Goal: Information Seeking & Learning: Check status

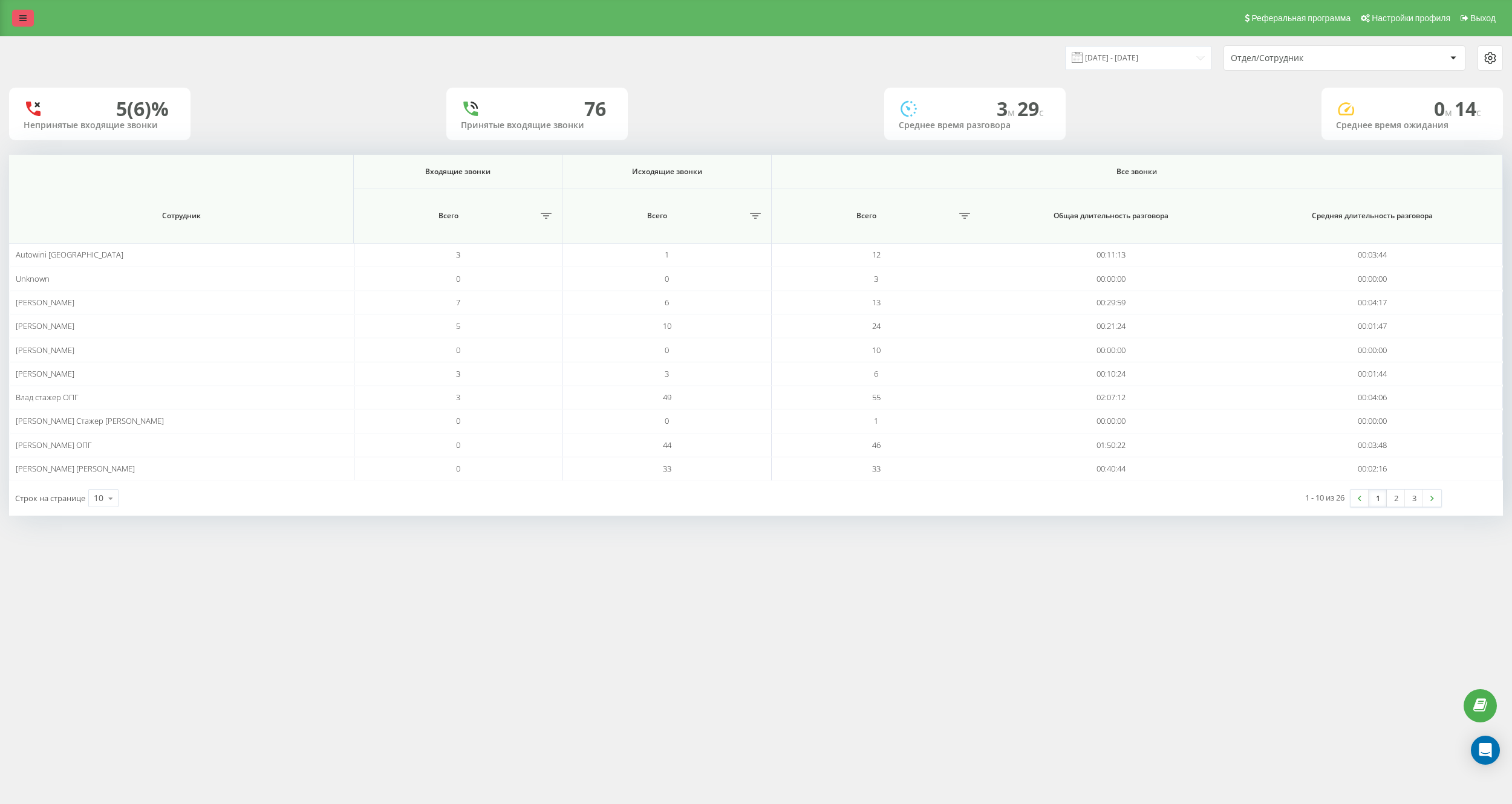
click at [23, 19] on icon at bounding box center [23, 18] width 7 height 8
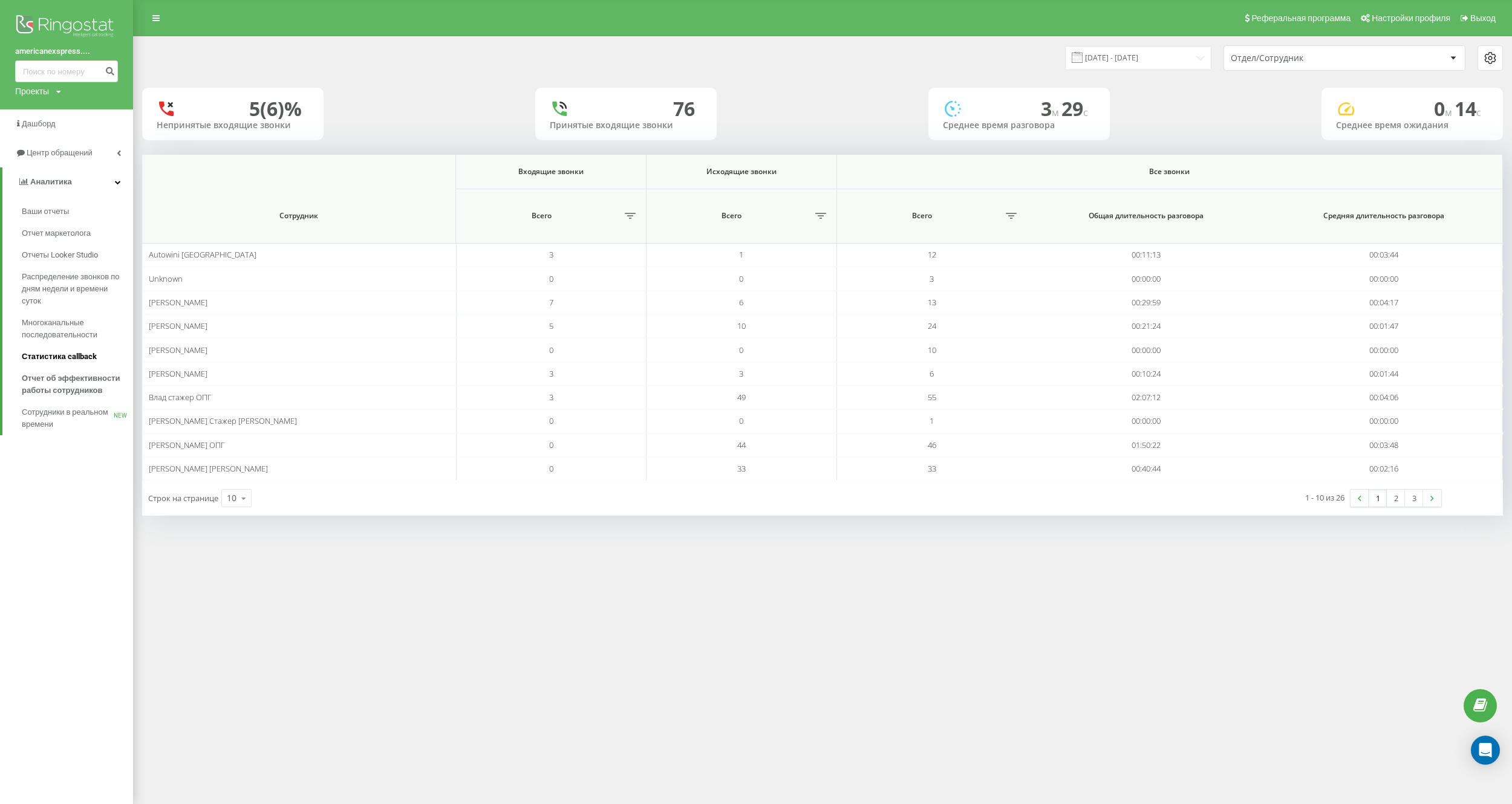
click at [76, 360] on span "Статистика callback" at bounding box center [59, 356] width 75 height 12
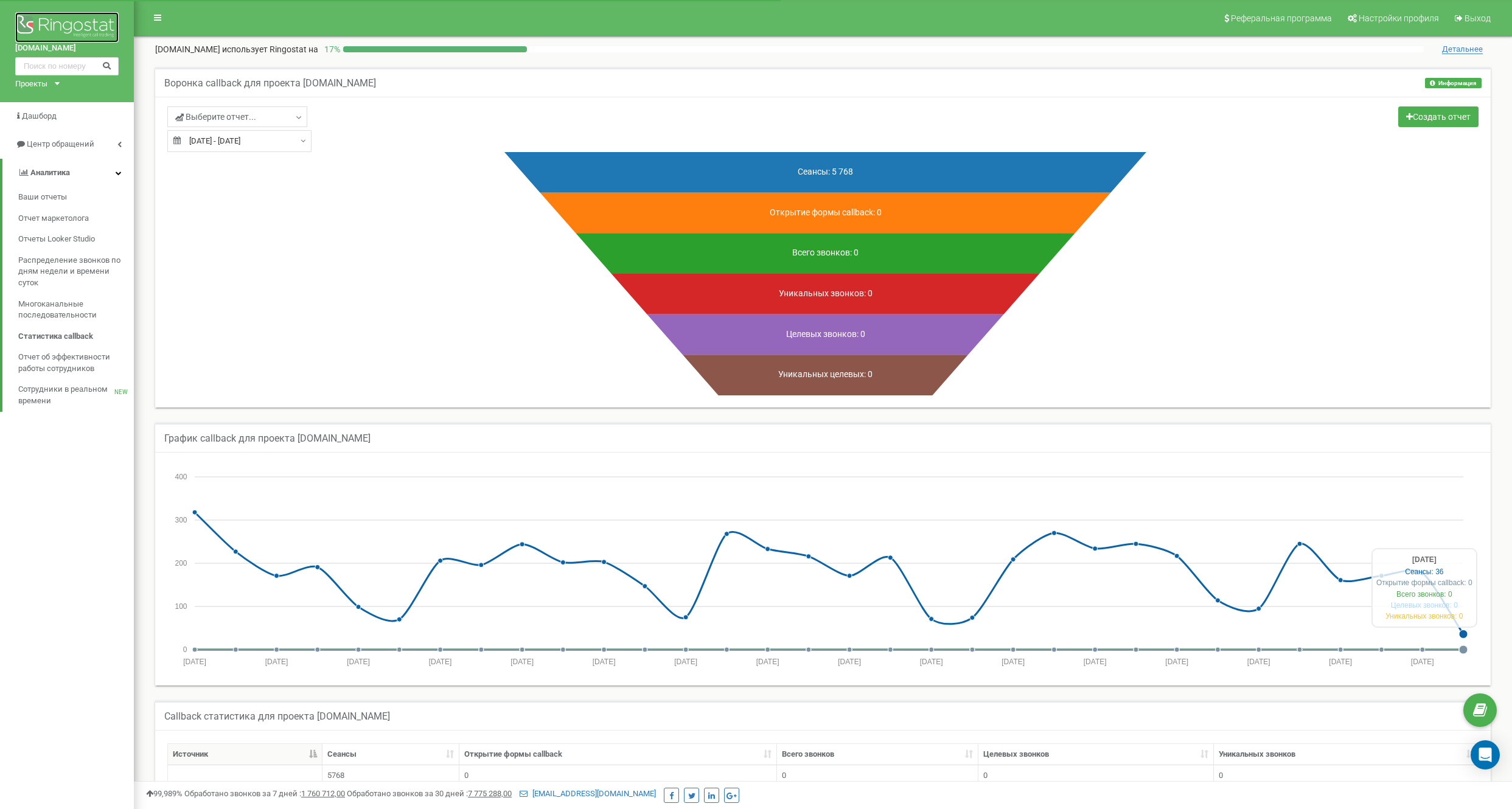
click at [34, 26] on img at bounding box center [67, 27] width 103 height 30
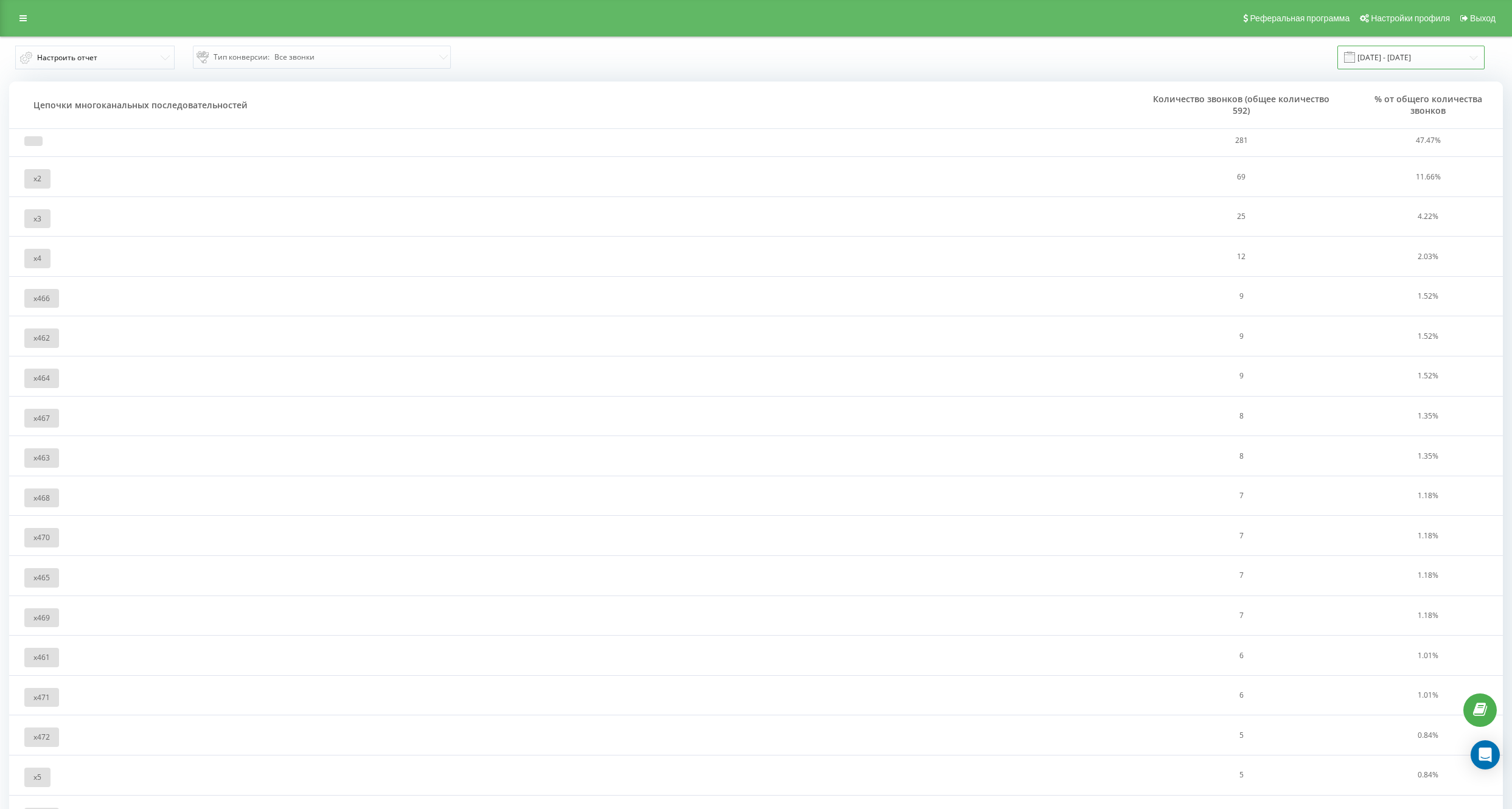
click at [1394, 61] on input "[DATE] - [DATE]" at bounding box center [1411, 58] width 147 height 24
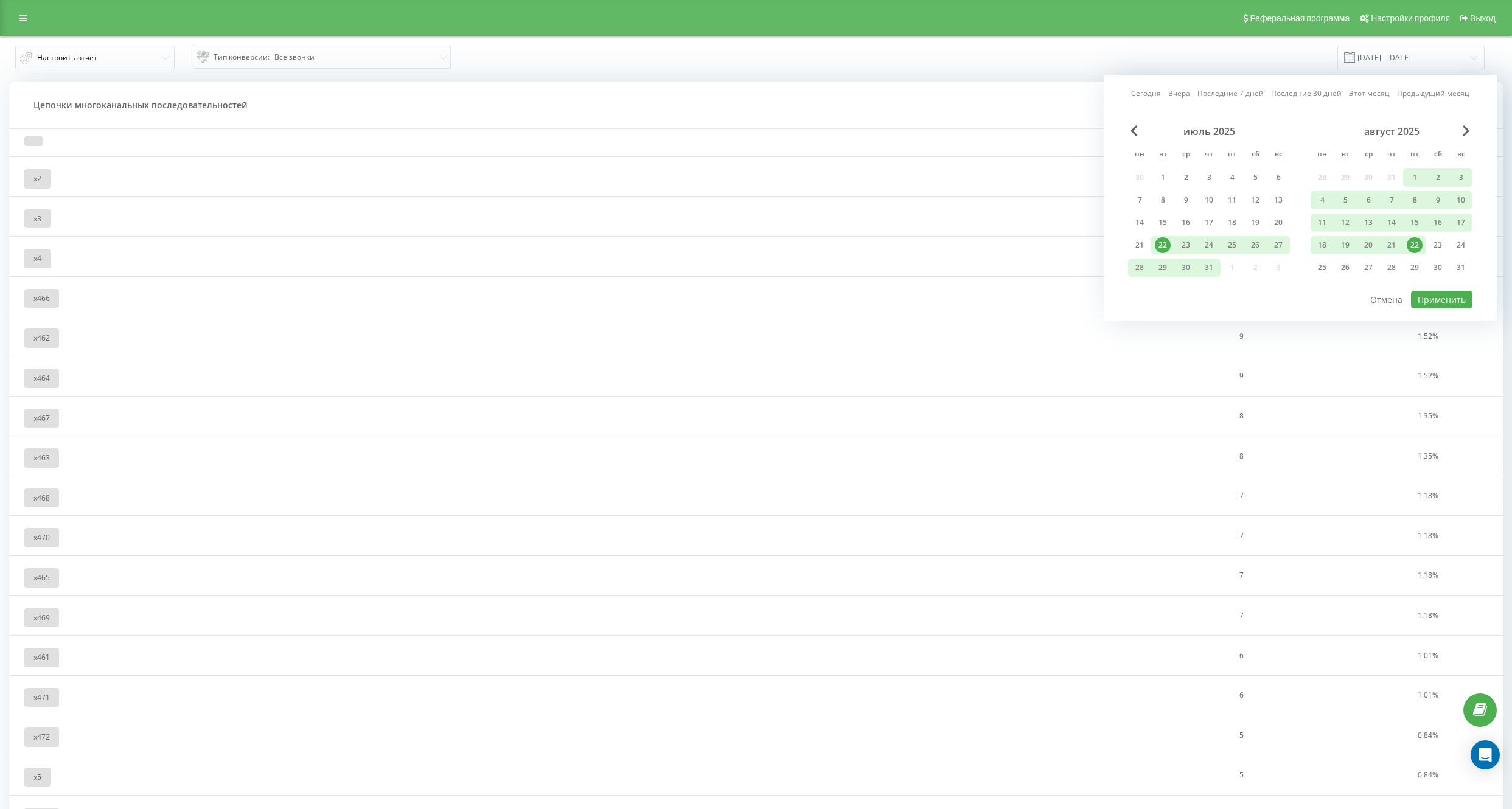
click at [1418, 244] on div "22" at bounding box center [1414, 245] width 15 height 15
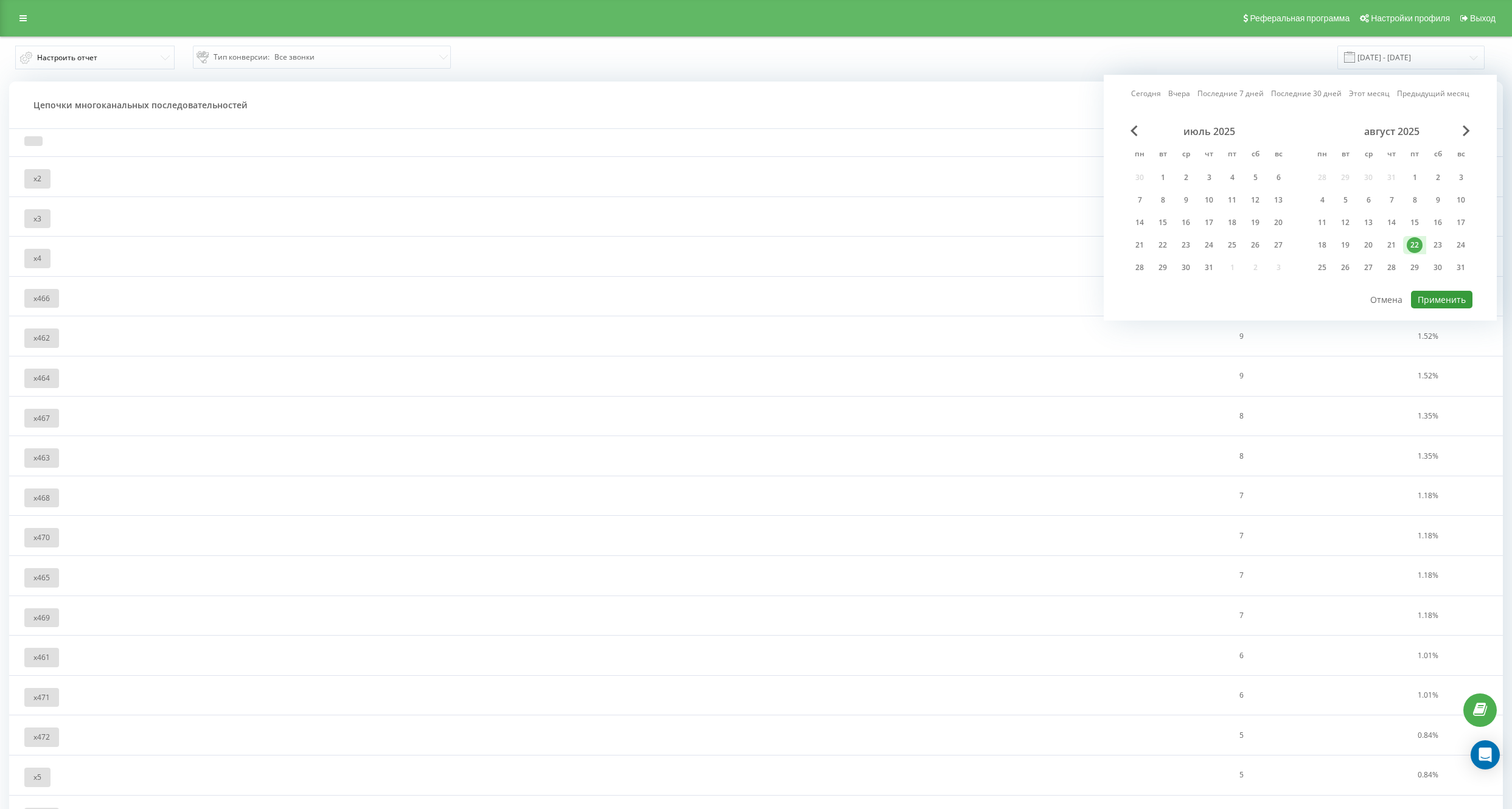
click at [1440, 301] on button "Применить" at bounding box center [1441, 299] width 61 height 18
type input "22.08.2025 - 22.08.2025"
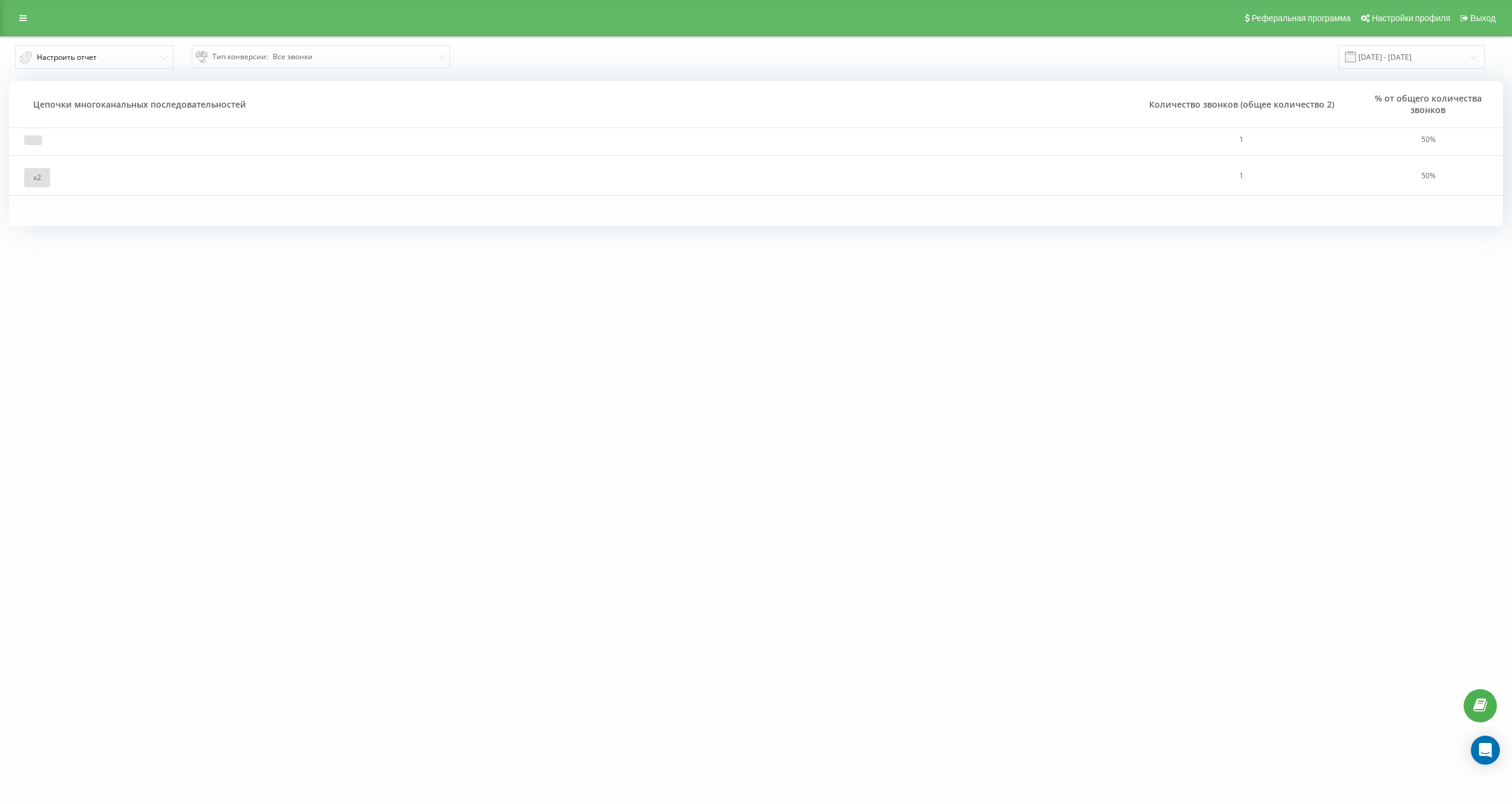
click at [383, 177] on td "x 2" at bounding box center [570, 176] width 1121 height 40
click at [45, 174] on div "x 2" at bounding box center [37, 178] width 26 height 20
click at [29, 178] on div "x 2" at bounding box center [37, 178] width 26 height 20
click at [87, 181] on td "x 2" at bounding box center [570, 176] width 1121 height 40
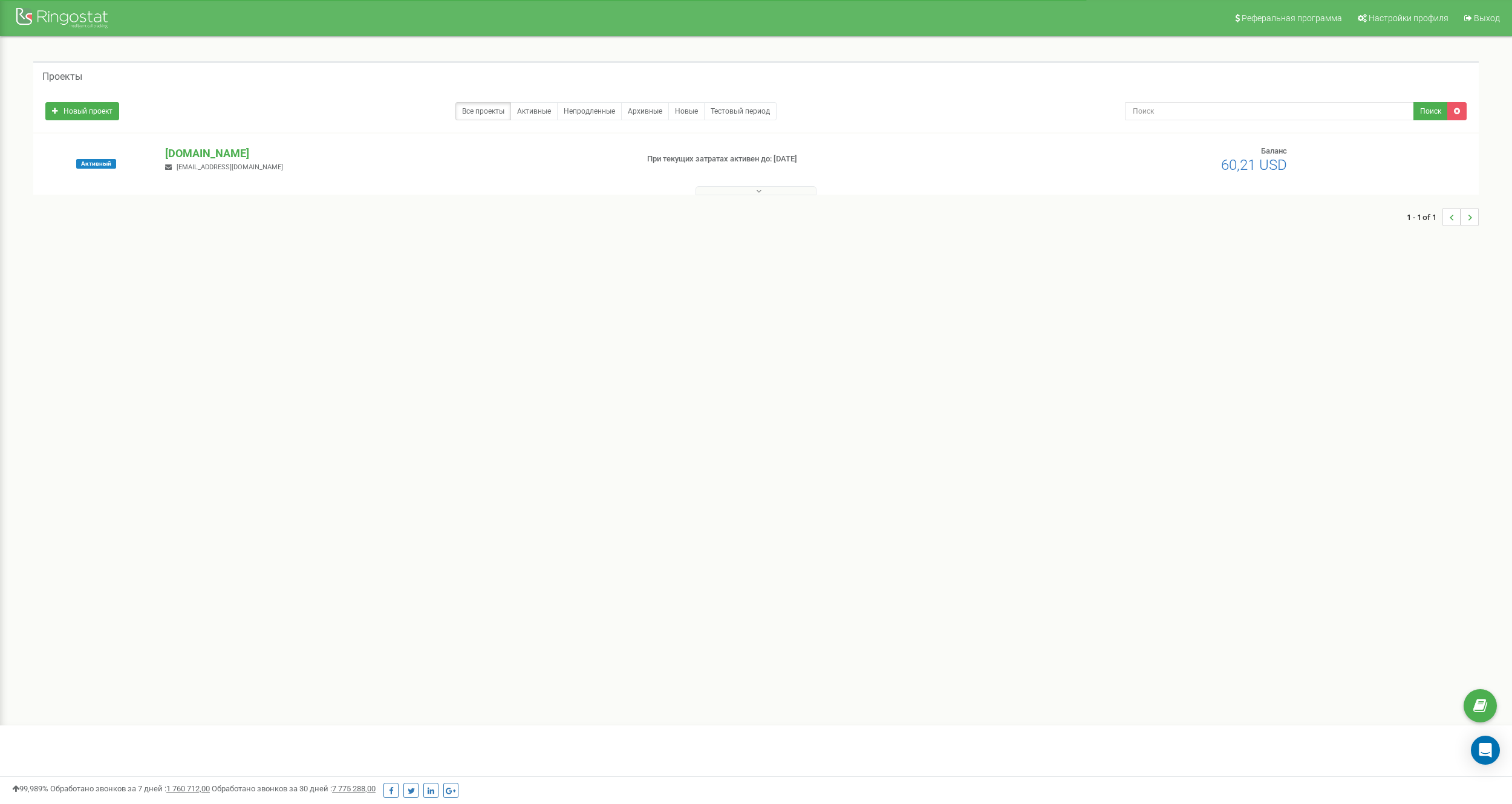
click at [202, 149] on p "[DOMAIN_NAME]" at bounding box center [395, 153] width 461 height 15
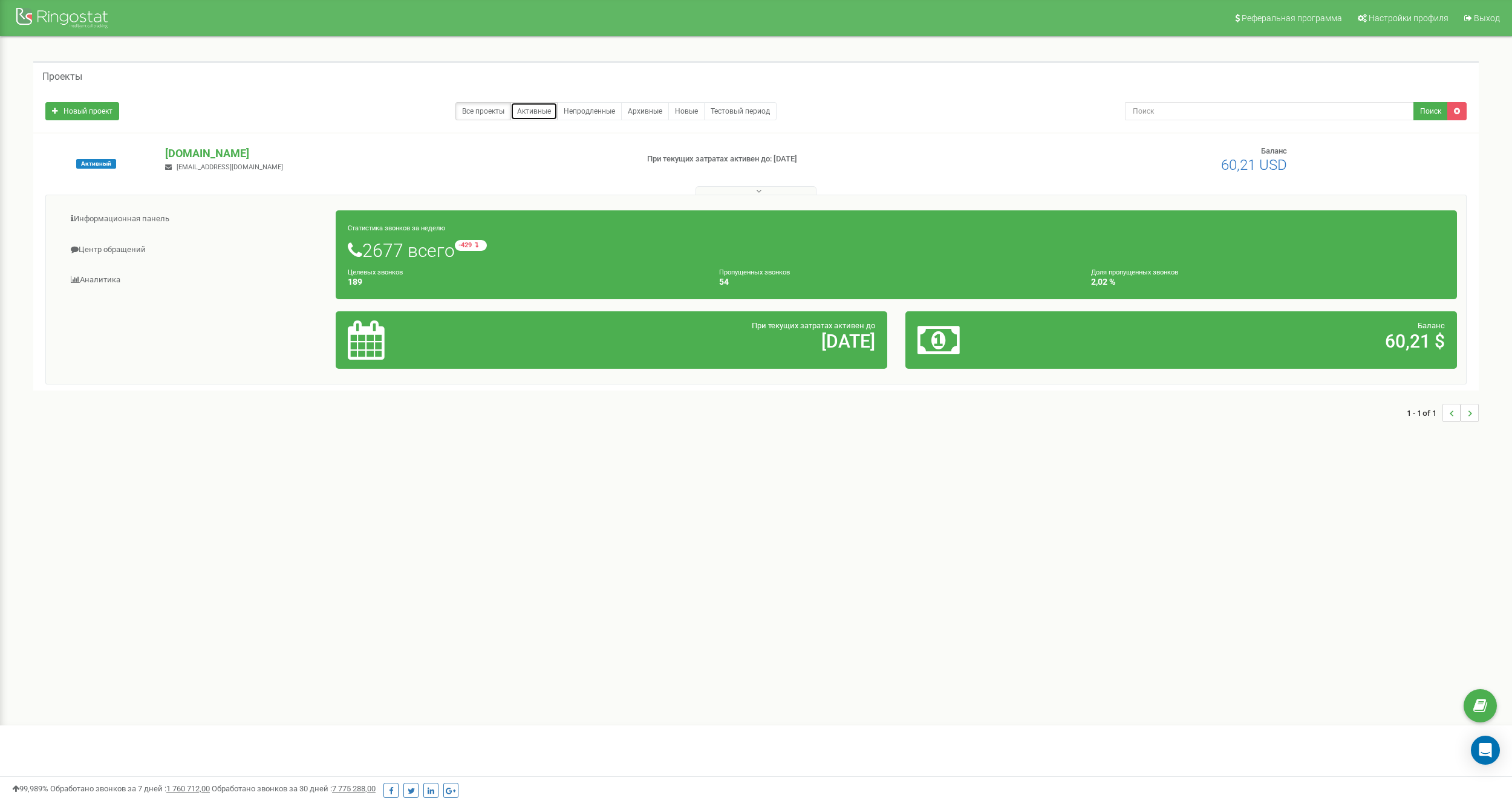
click at [525, 114] on link "Активные" at bounding box center [533, 111] width 47 height 18
click at [486, 113] on link "Все проекты" at bounding box center [483, 111] width 56 height 18
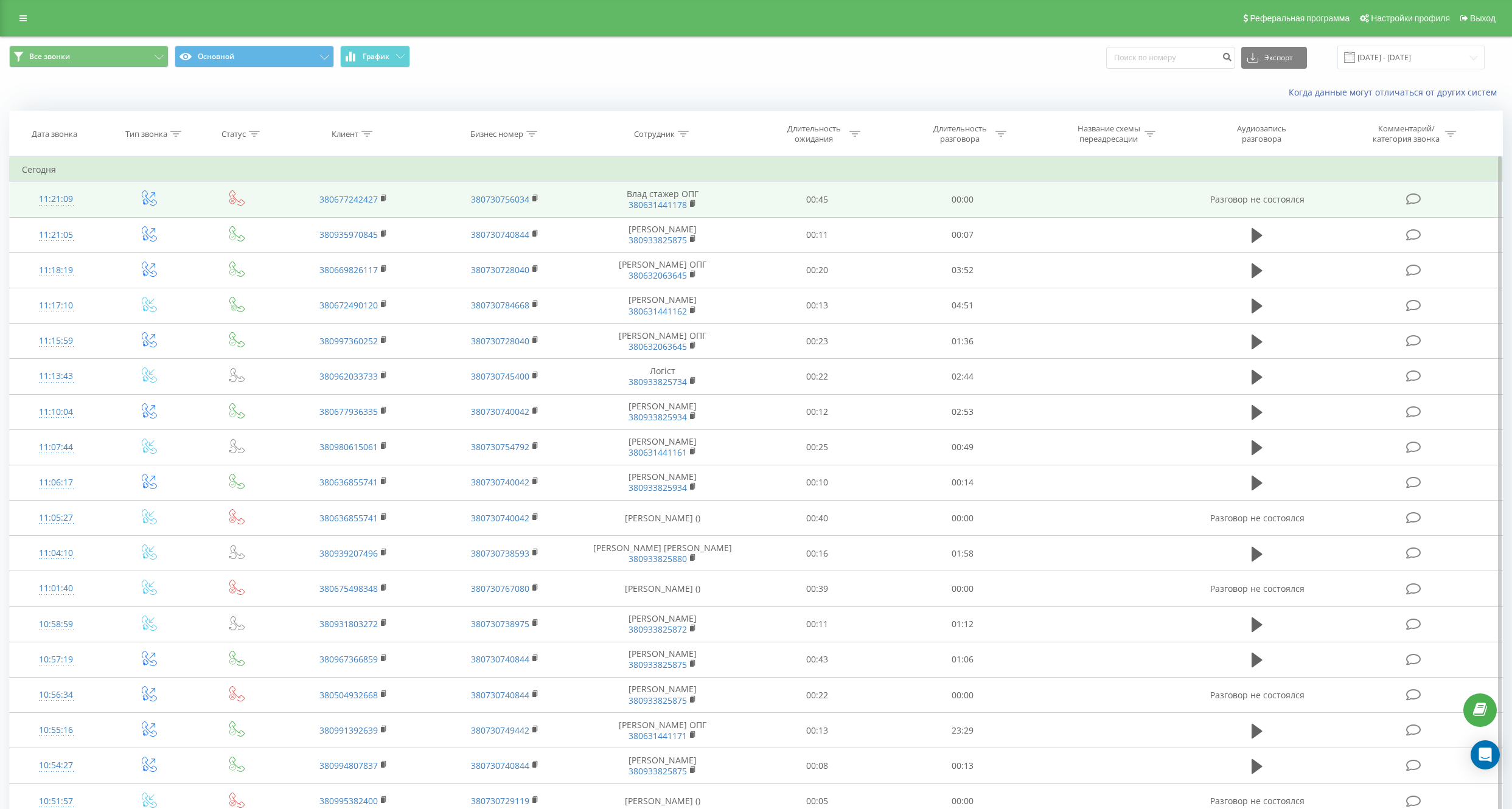
click at [237, 198] on icon at bounding box center [237, 199] width 15 height 15
click at [270, 200] on td at bounding box center [237, 199] width 82 height 35
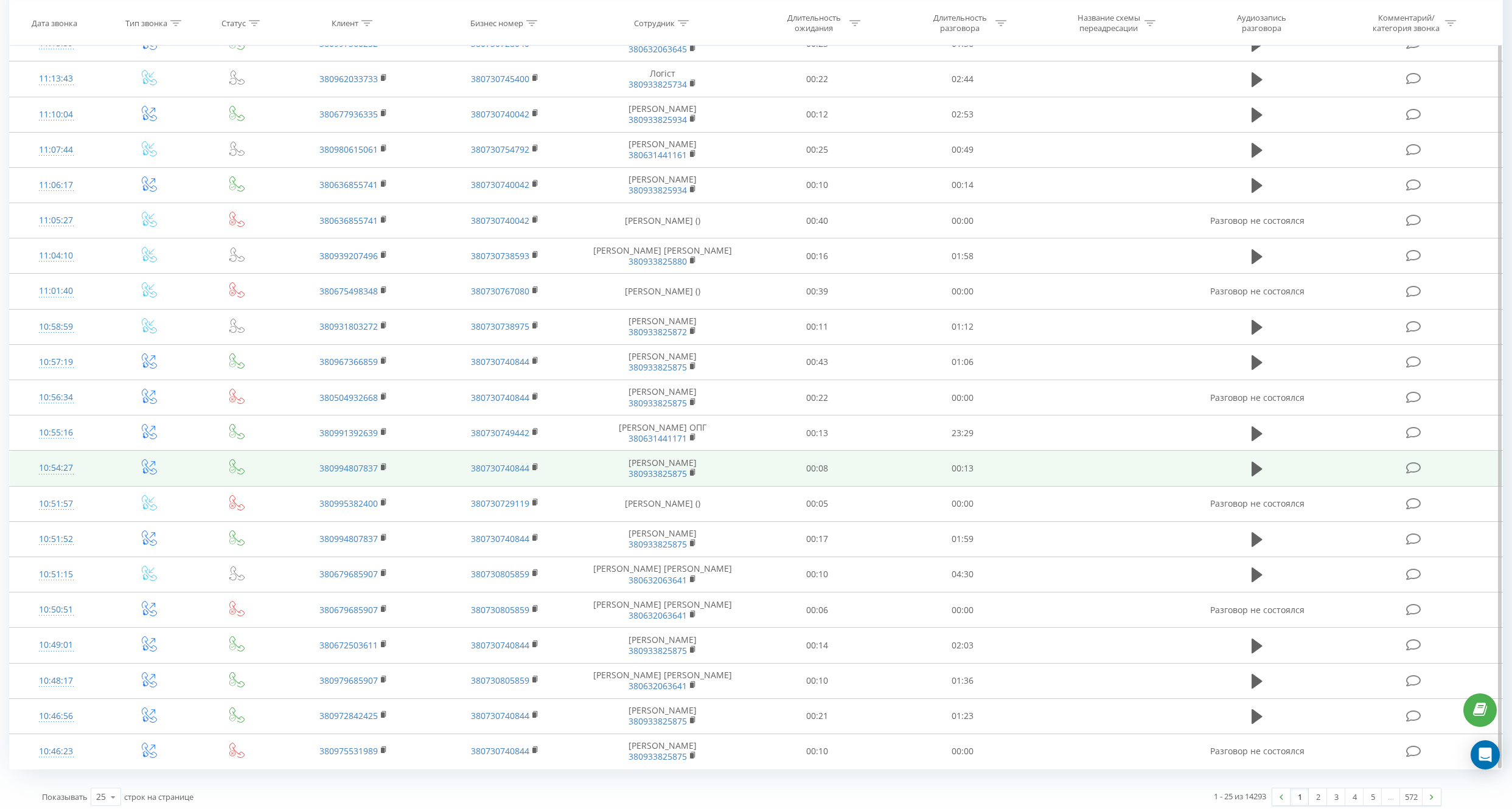
scroll to position [303, 0]
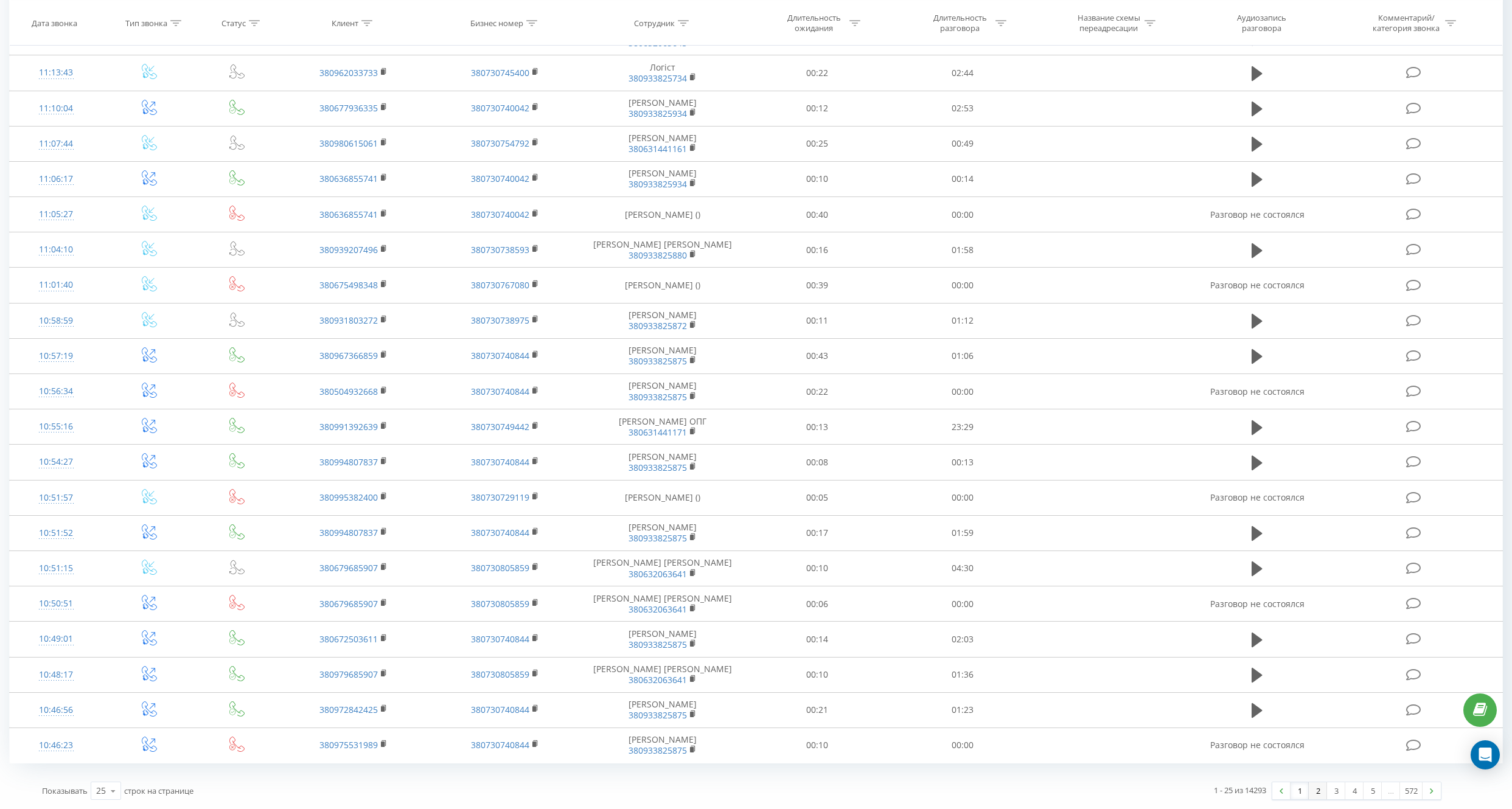
click at [1325, 795] on link "2" at bounding box center [1318, 791] width 18 height 17
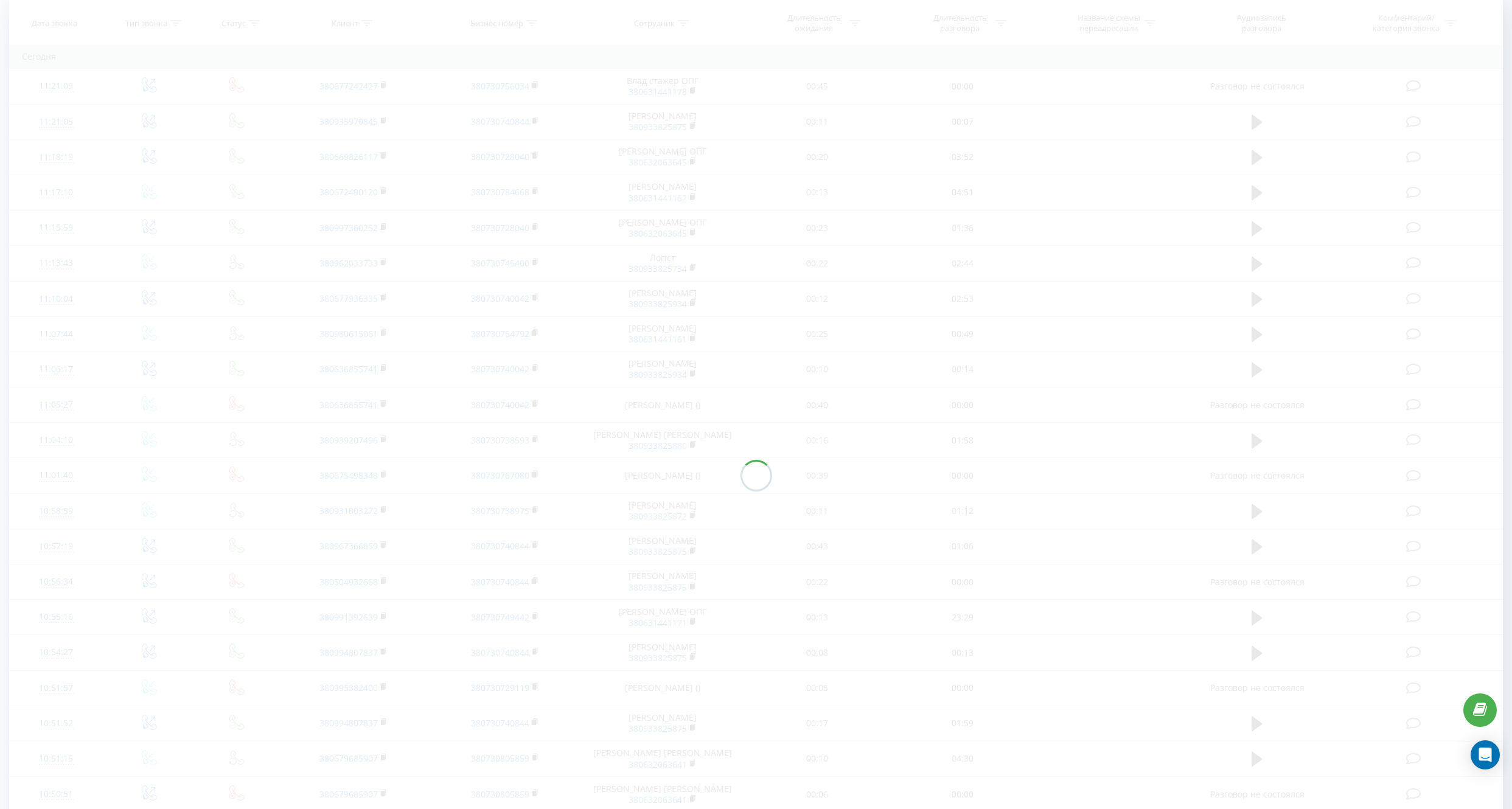
scroll to position [80, 0]
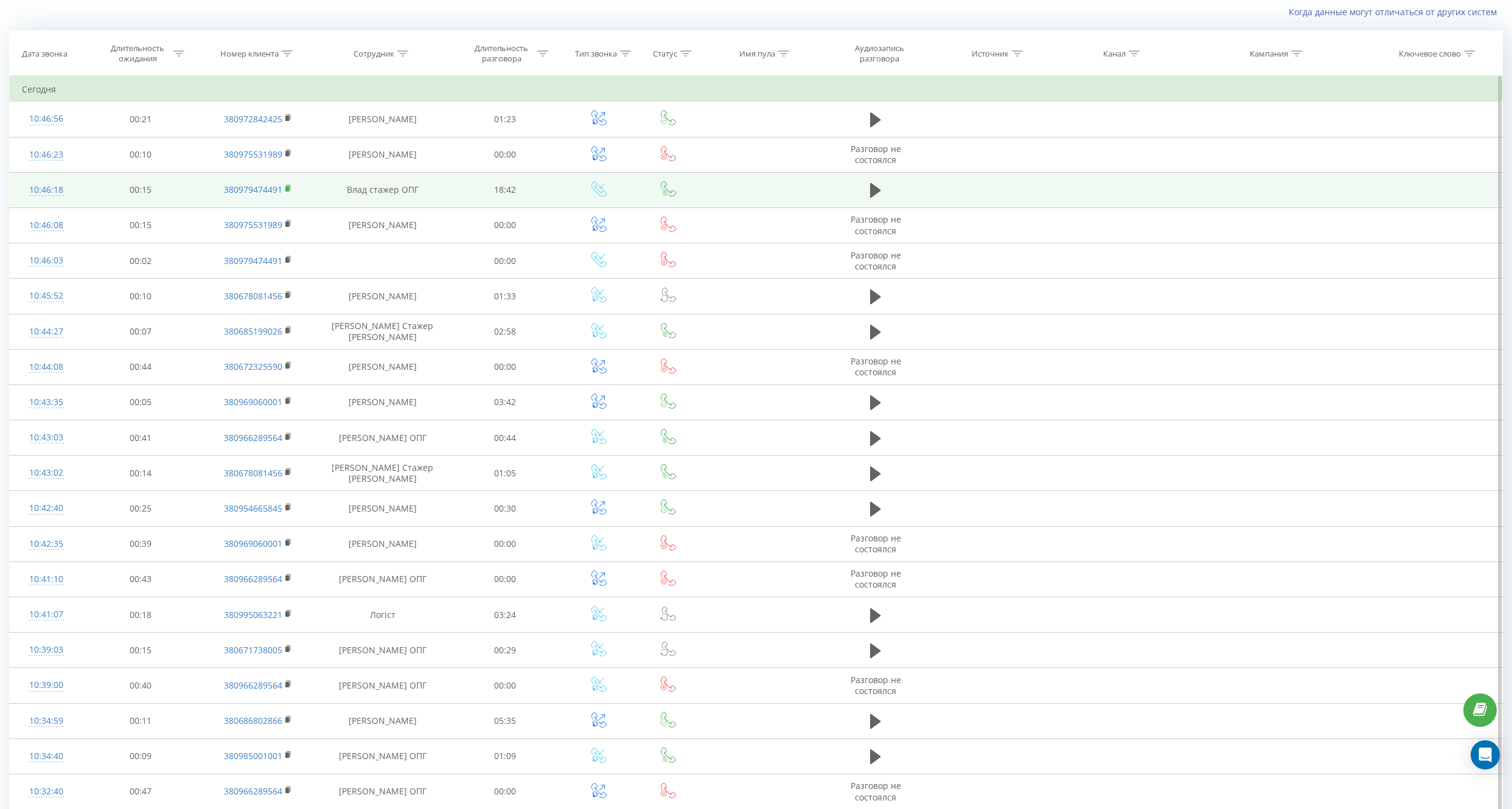
click at [287, 187] on rect at bounding box center [286, 189] width 4 height 6
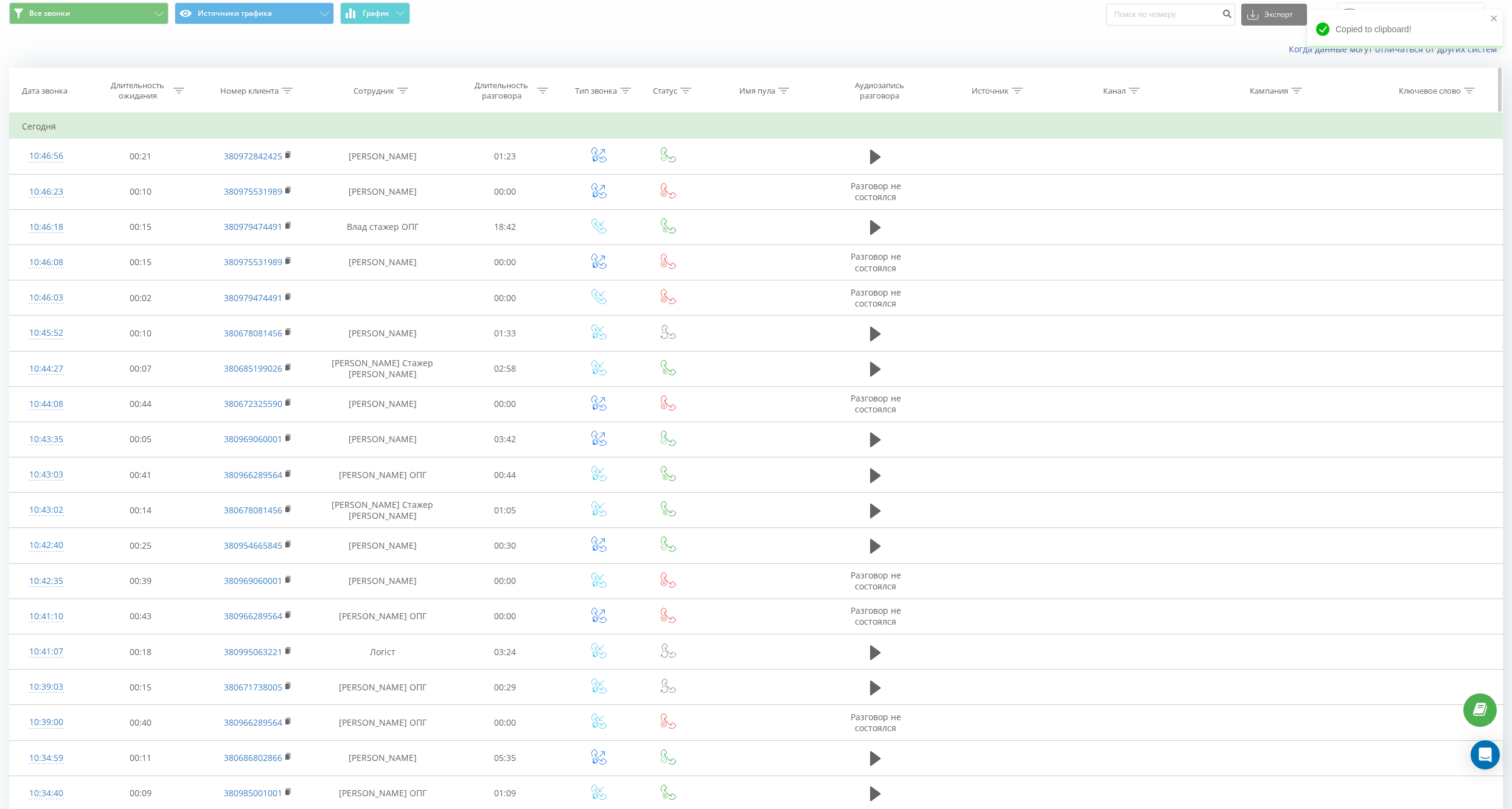
scroll to position [0, 0]
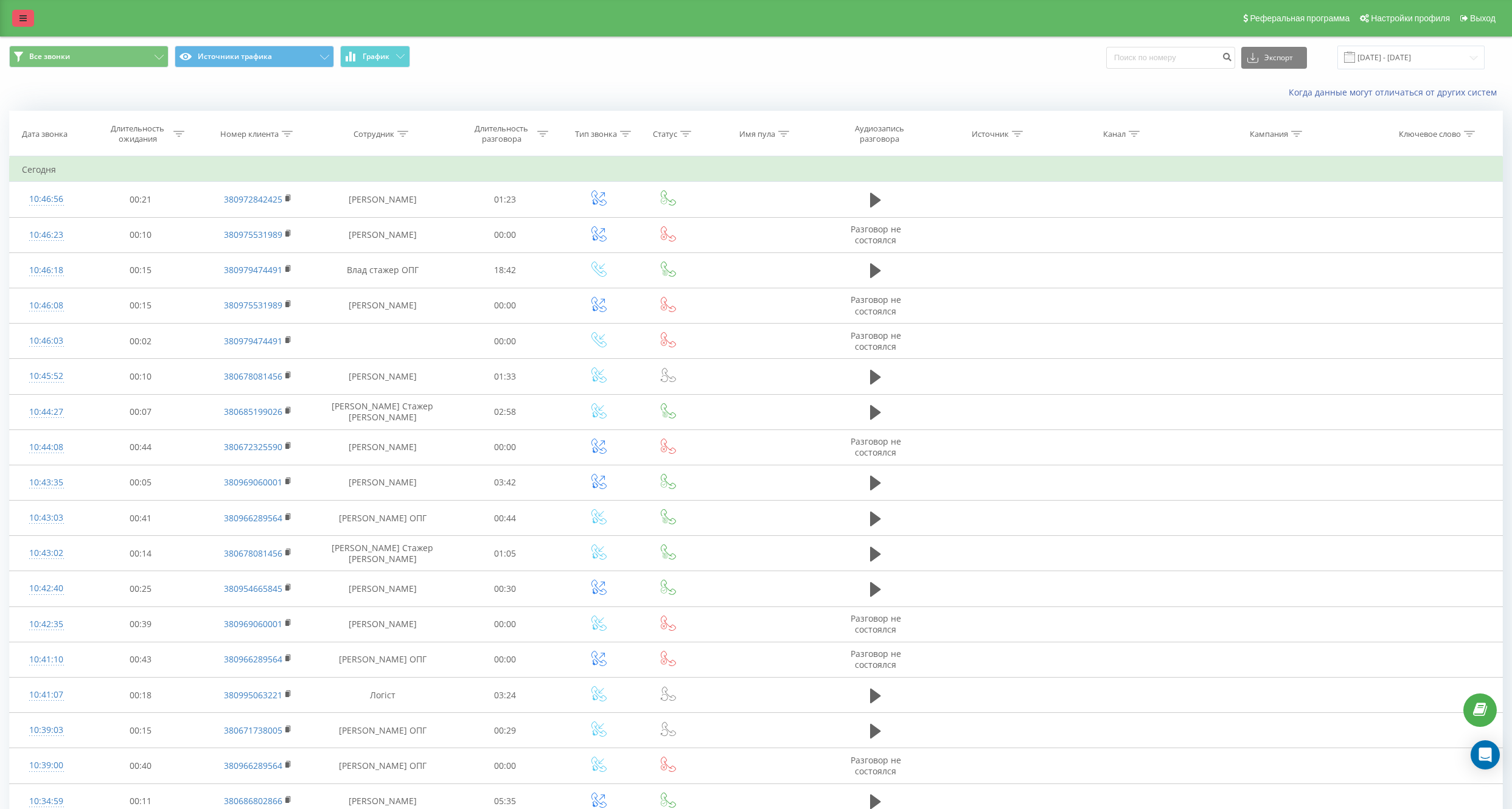
click at [25, 18] on icon at bounding box center [23, 18] width 7 height 8
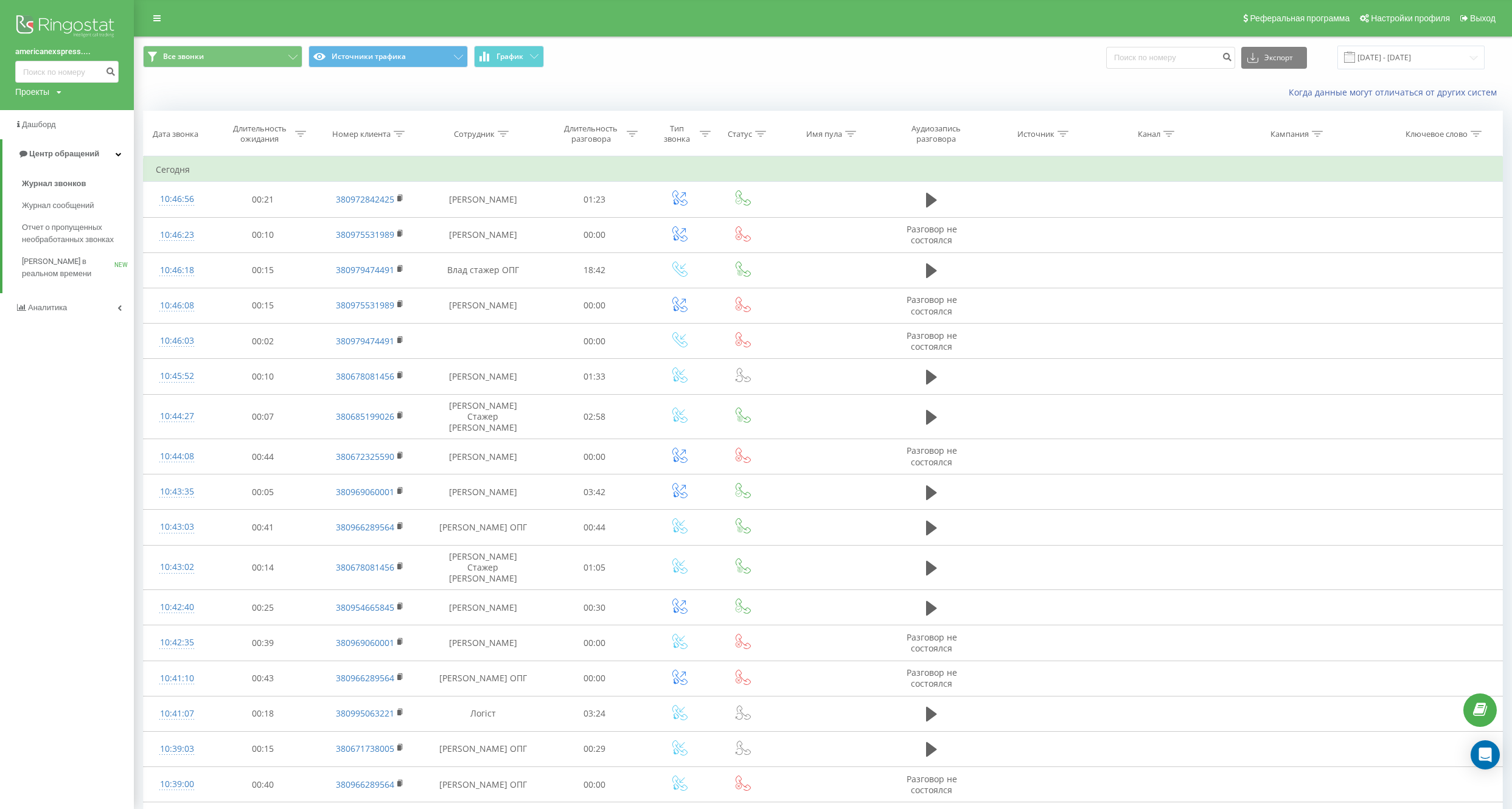
click at [42, 30] on img at bounding box center [67, 27] width 103 height 30
click at [61, 224] on span "Отчет о пропущенных необработанных звонках" at bounding box center [75, 234] width 106 height 25
click at [61, 312] on span "Аналитика" at bounding box center [49, 307] width 42 height 9
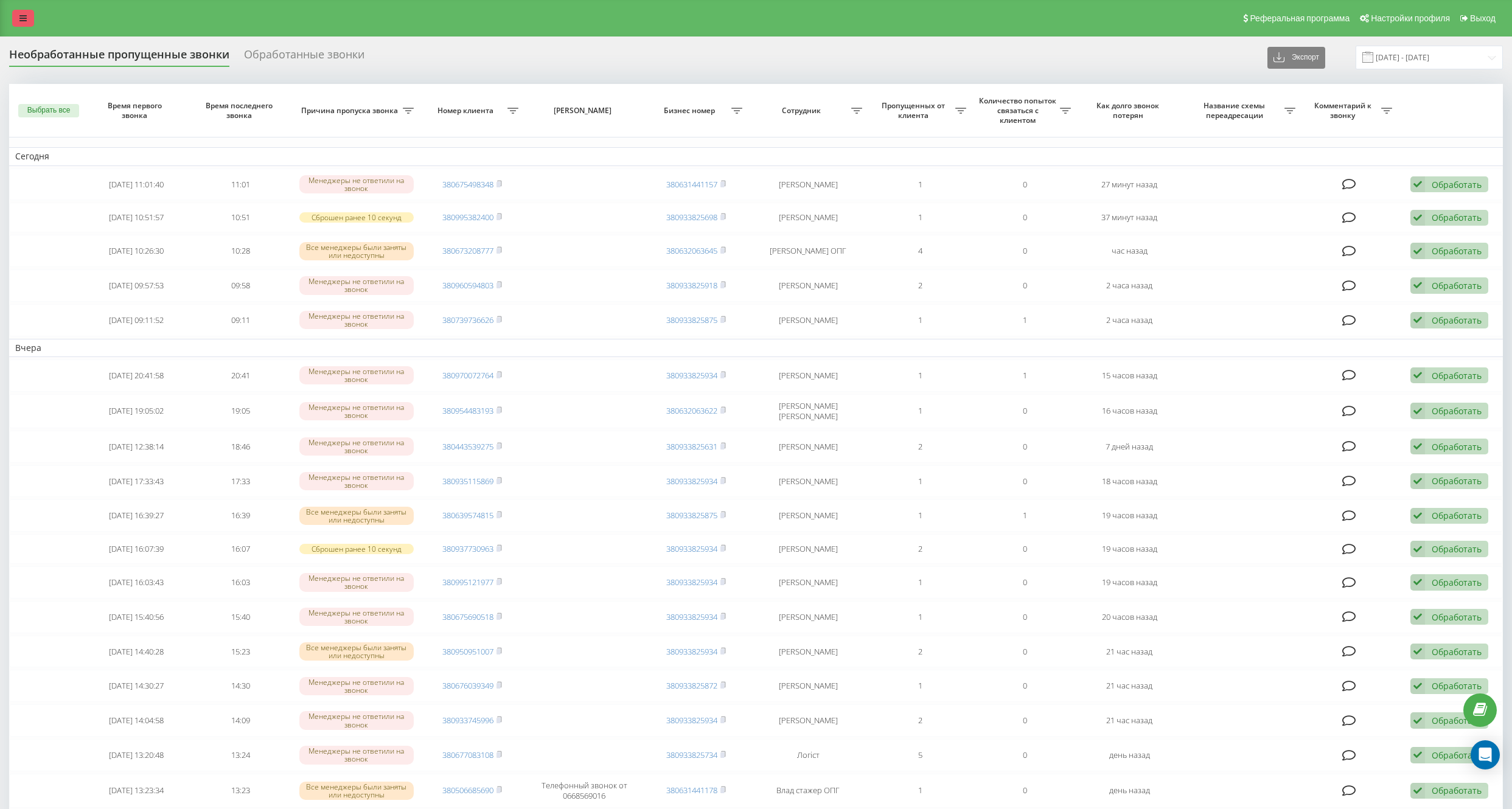
click at [30, 18] on link at bounding box center [23, 18] width 22 height 17
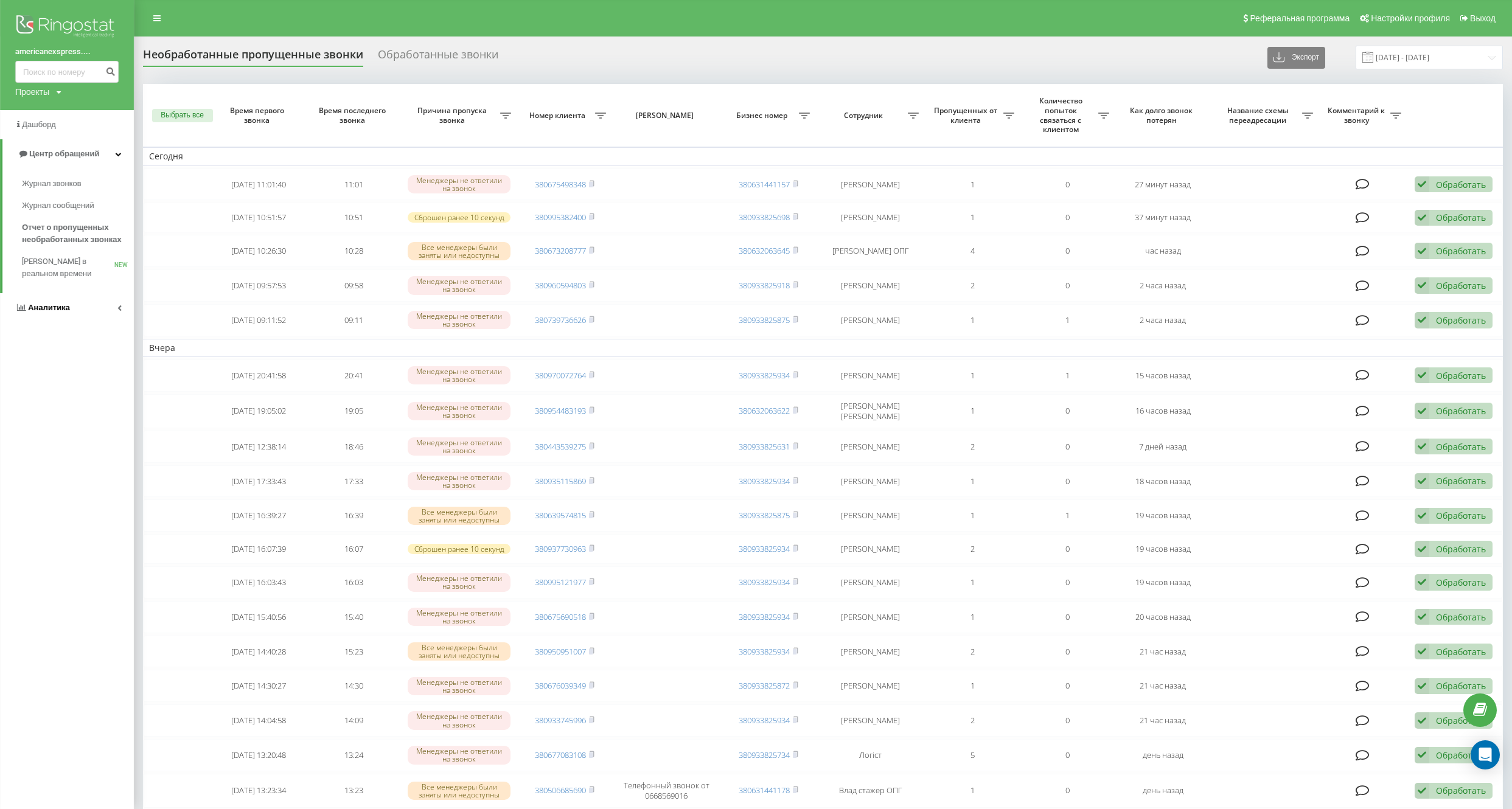
click at [84, 301] on link "Аналитика" at bounding box center [67, 308] width 134 height 29
click at [65, 390] on span "Отчет об эффективности работы сотрудников" at bounding box center [75, 387] width 106 height 25
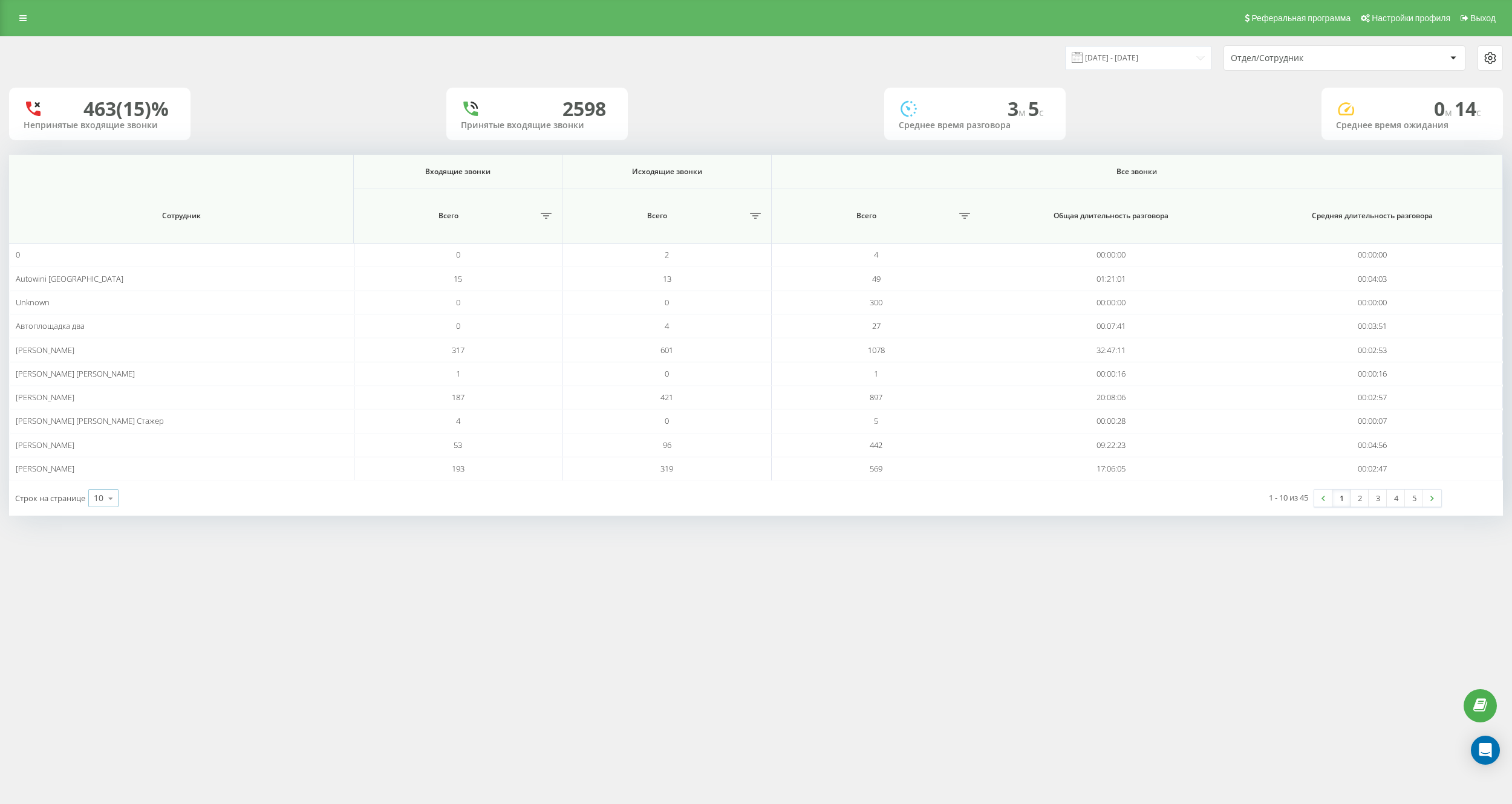
click at [99, 504] on div "10" at bounding box center [99, 498] width 10 height 12
click at [108, 469] on div "50" at bounding box center [103, 463] width 29 height 17
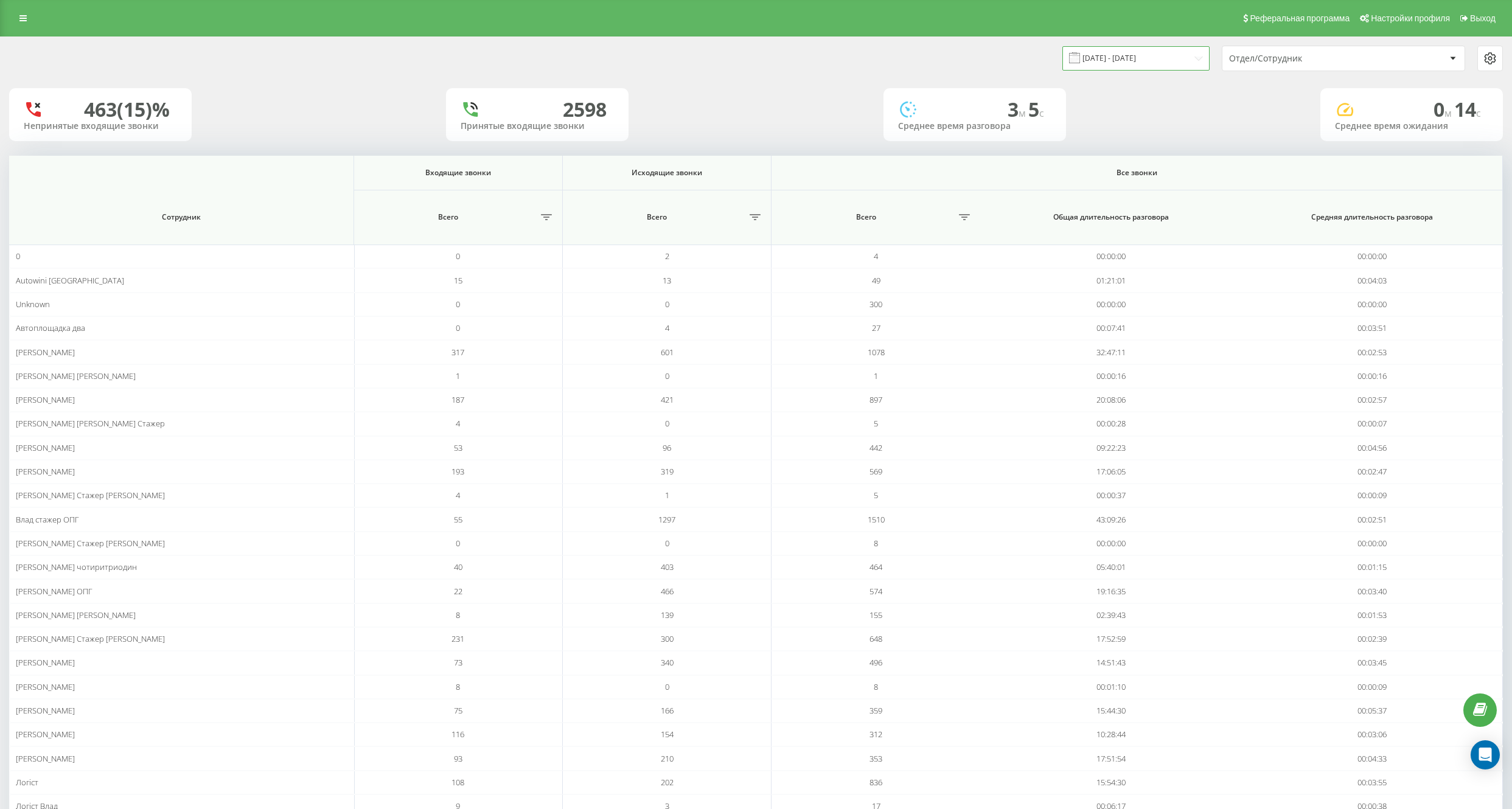
click at [1157, 61] on input "22.07.2025 - 22.08.2025" at bounding box center [1135, 58] width 147 height 24
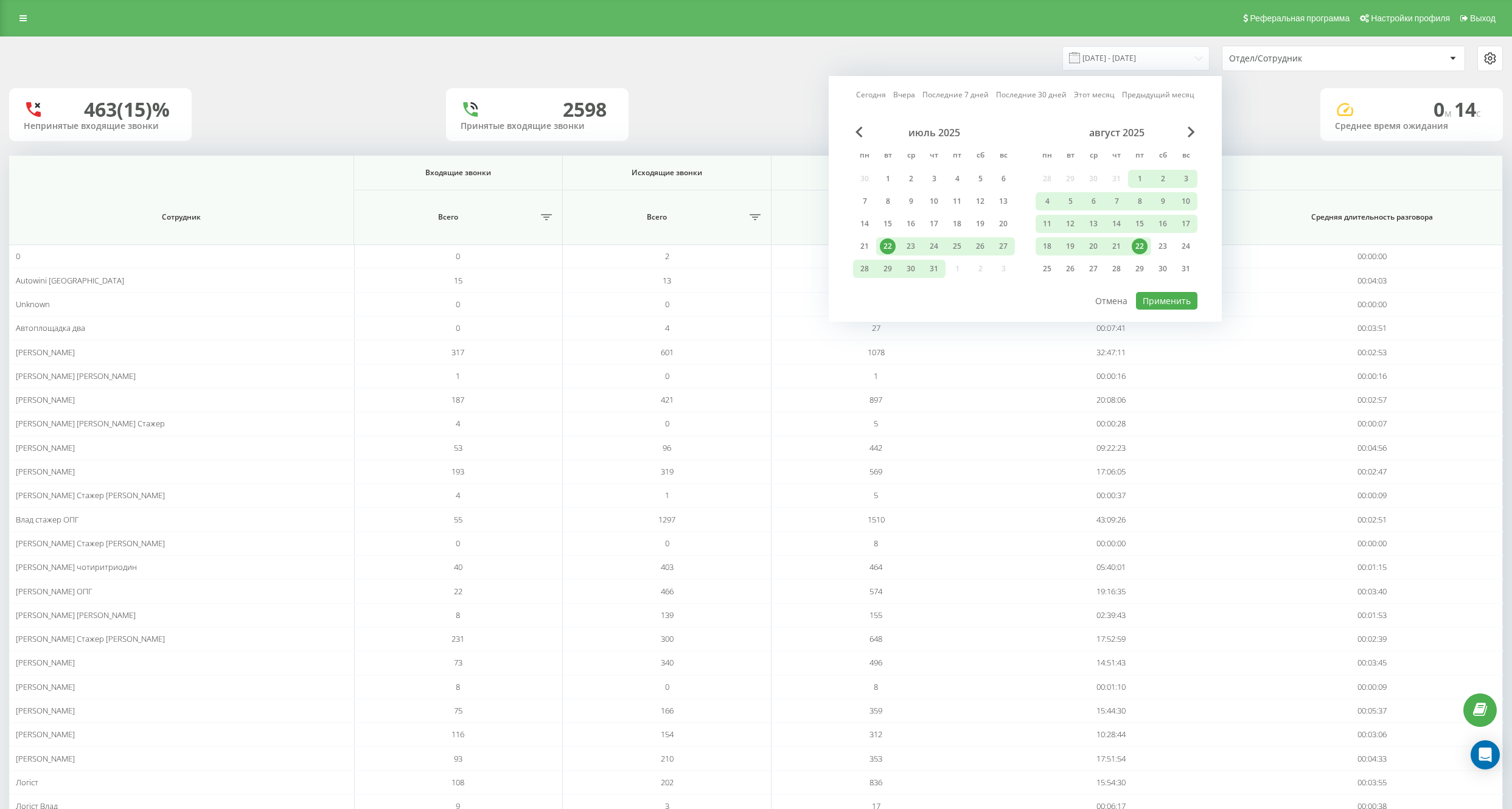
click at [1139, 246] on div "22" at bounding box center [1140, 246] width 15 height 15
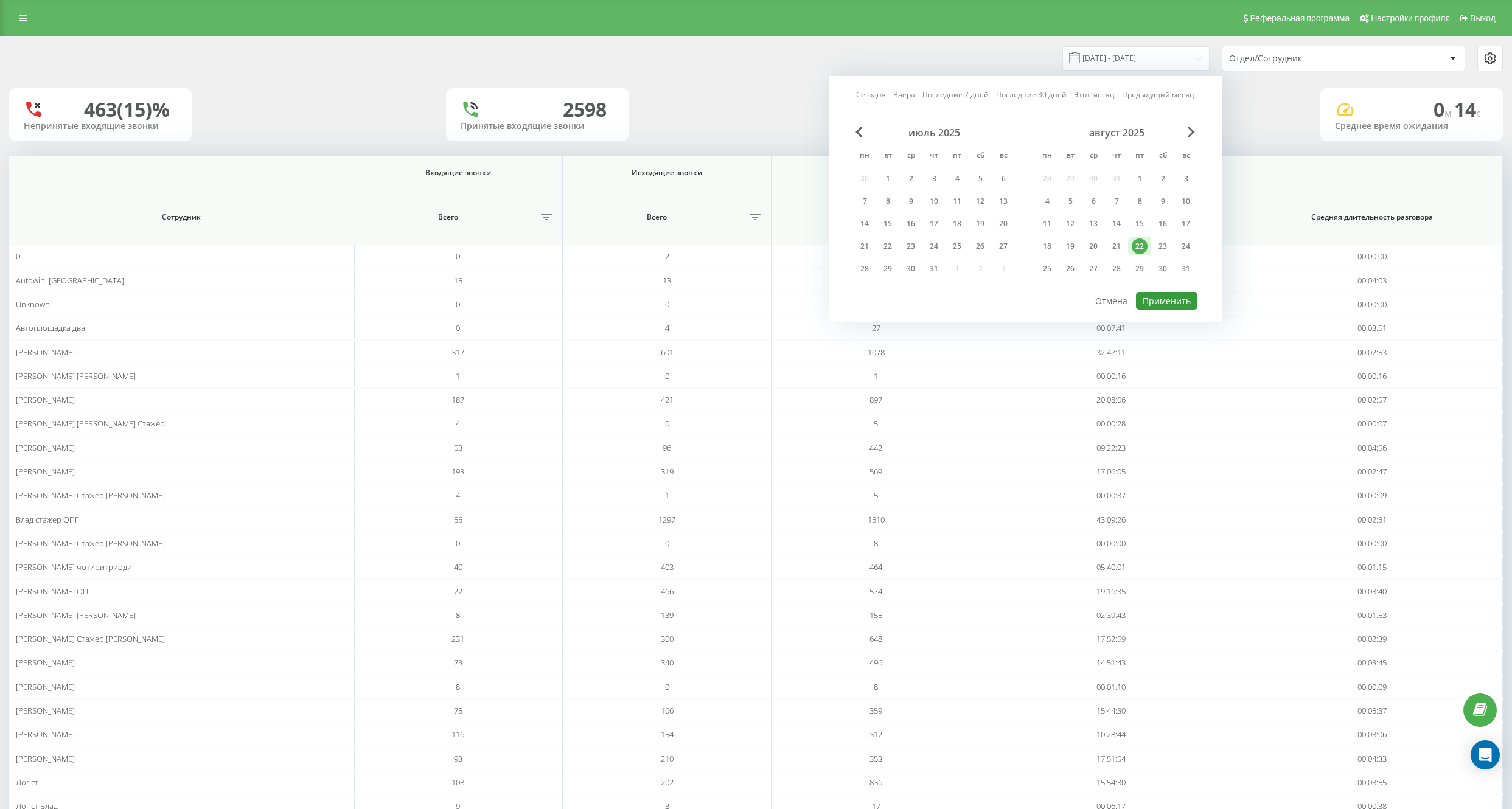
click at [1166, 303] on button "Применить" at bounding box center [1166, 301] width 61 height 18
type input "[DATE] - [DATE]"
